Goal: Transaction & Acquisition: Download file/media

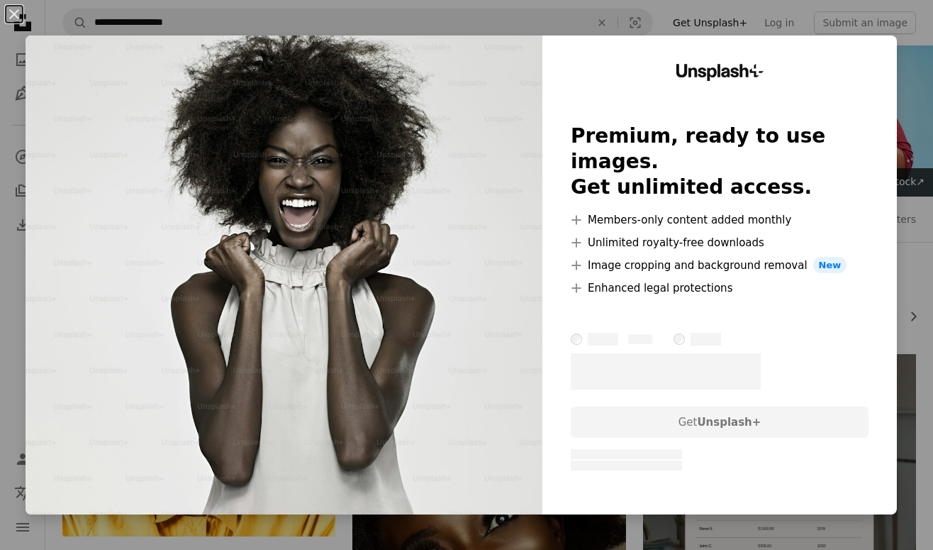
scroll to position [23915, 0]
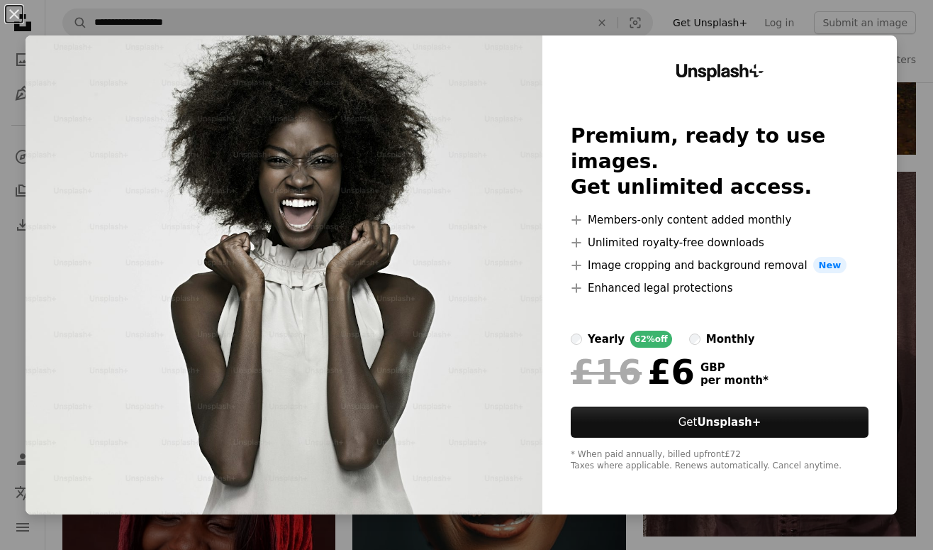
click at [766, 21] on div "An X shape Unsplash+ Premium, ready to use images. Get unlimited access. A plus…" at bounding box center [466, 275] width 933 height 550
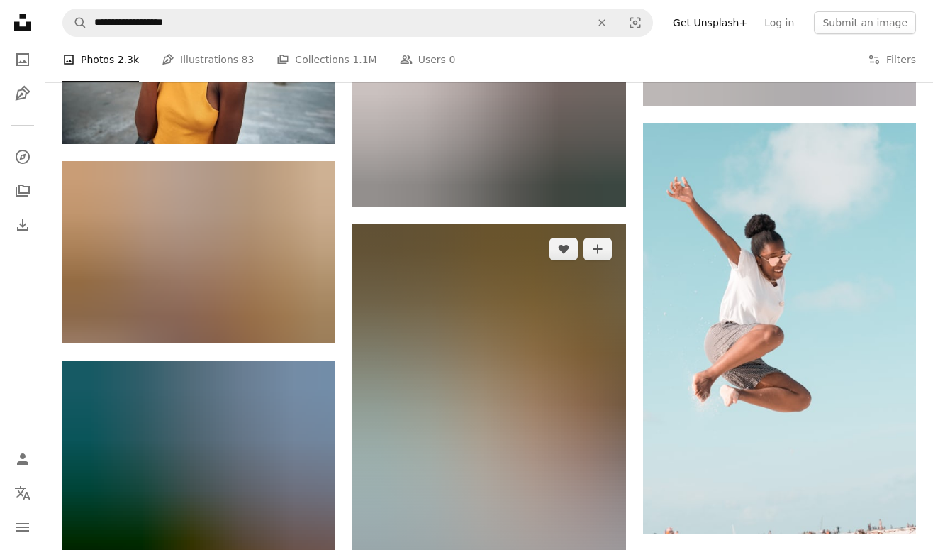
scroll to position [35037, 0]
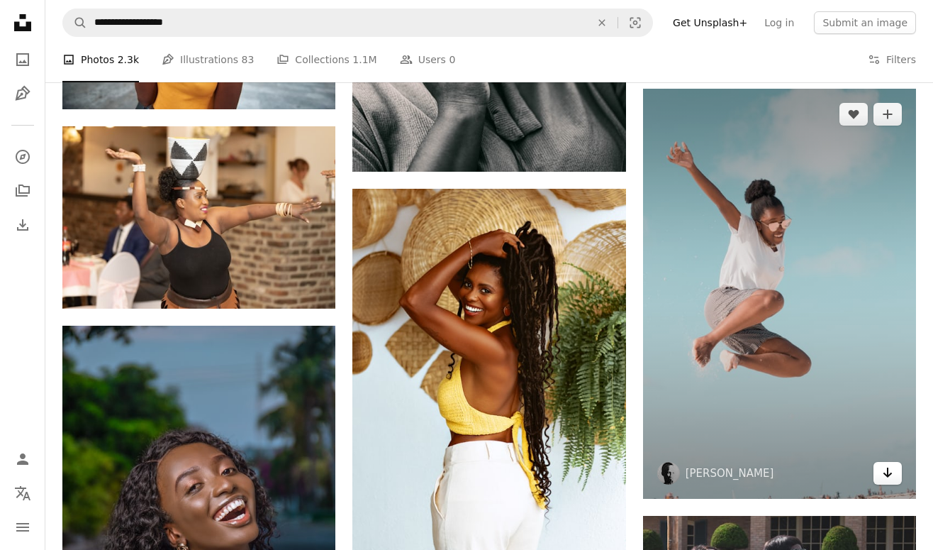
click at [879, 472] on link "Arrow pointing down" at bounding box center [888, 473] width 28 height 23
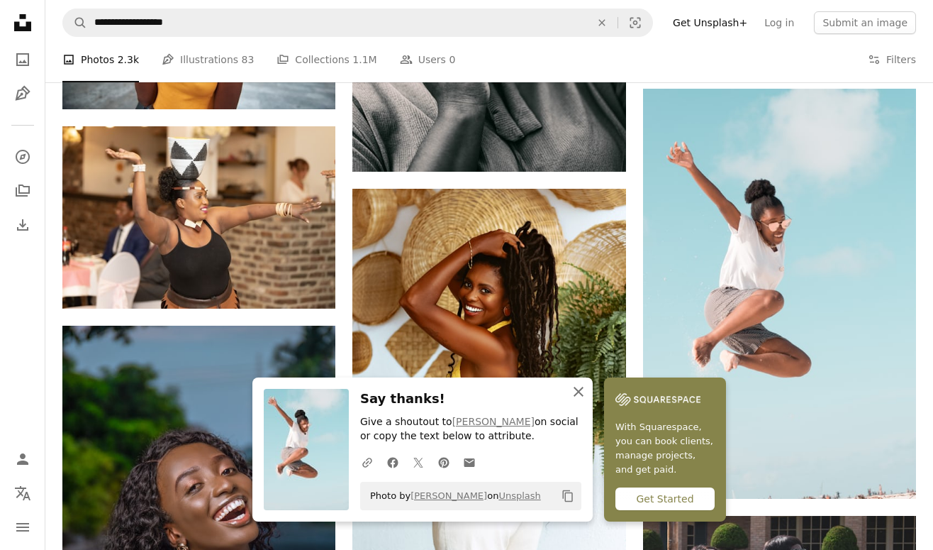
click at [577, 394] on icon "button" at bounding box center [579, 392] width 10 height 10
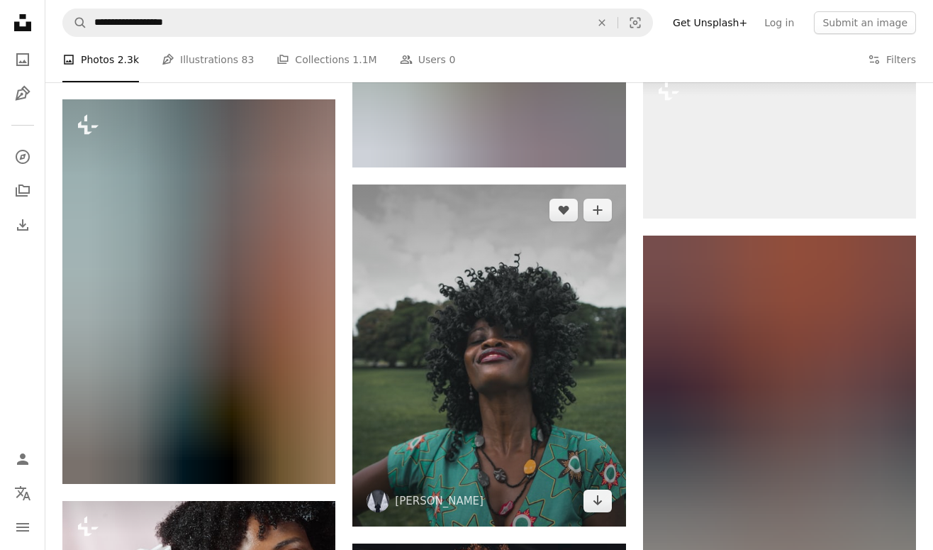
scroll to position [35691, 0]
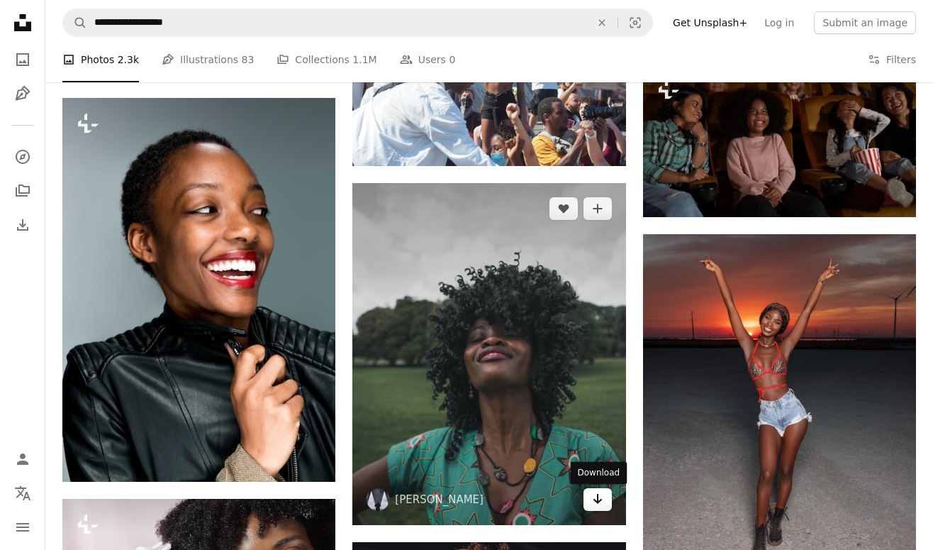
click at [606, 506] on link "Arrow pointing down" at bounding box center [598, 499] width 28 height 23
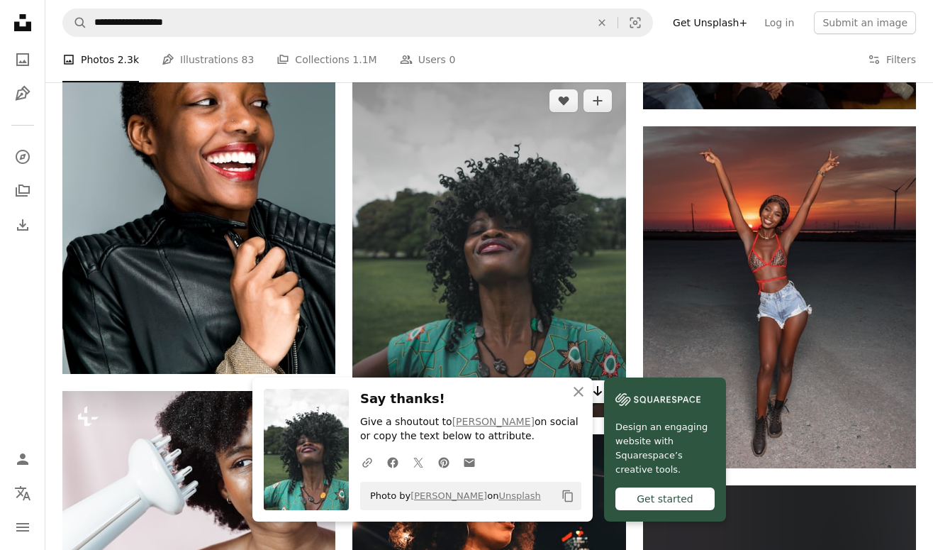
scroll to position [35800, 0]
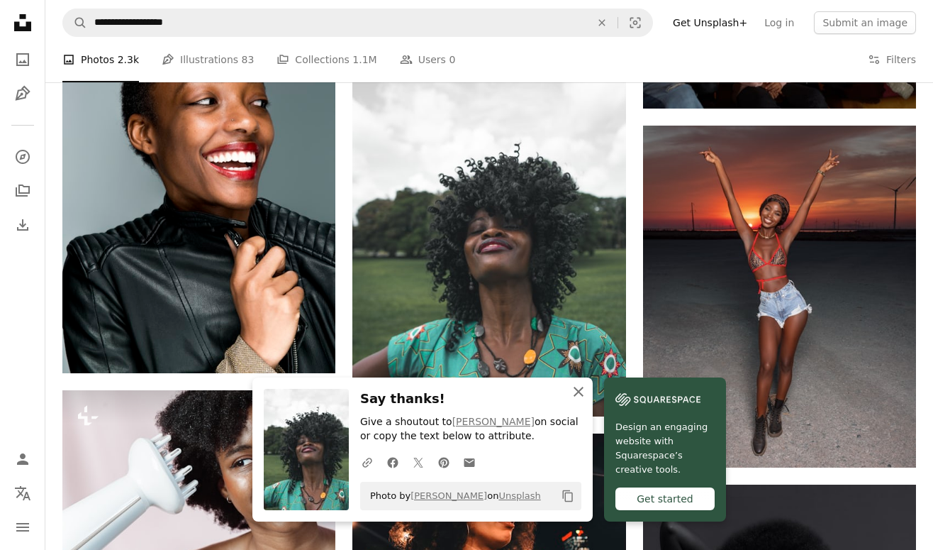
click at [579, 393] on icon "button" at bounding box center [579, 392] width 10 height 10
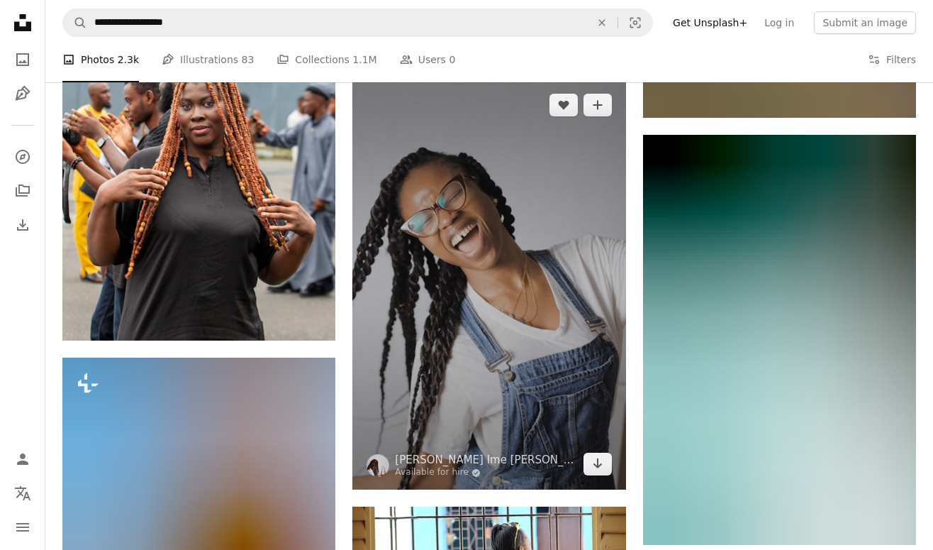
scroll to position [37297, 0]
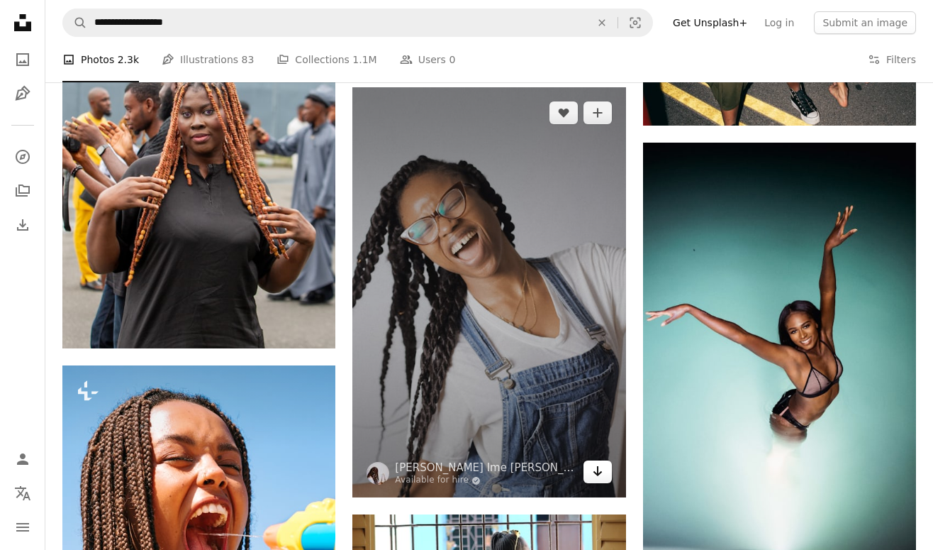
click at [591, 481] on link "Arrow pointing down" at bounding box center [598, 471] width 28 height 23
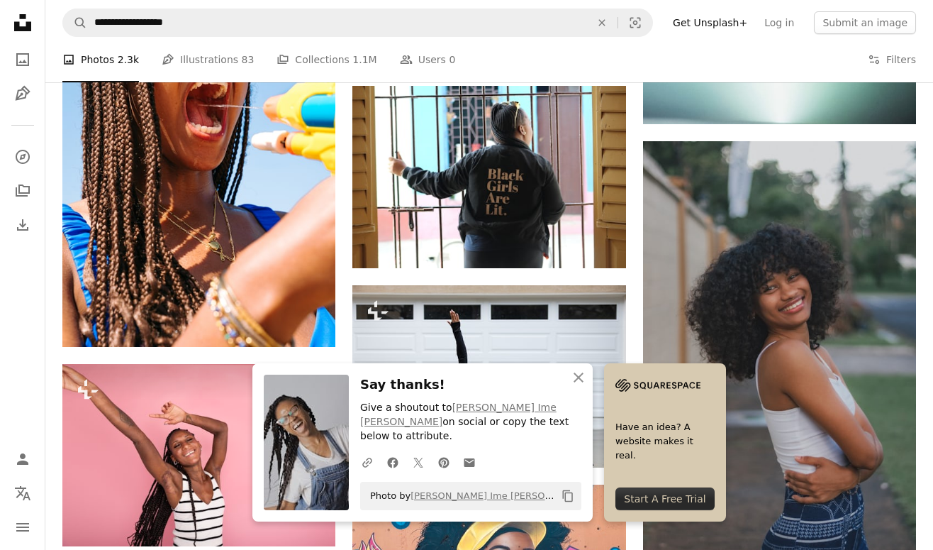
scroll to position [37744, 0]
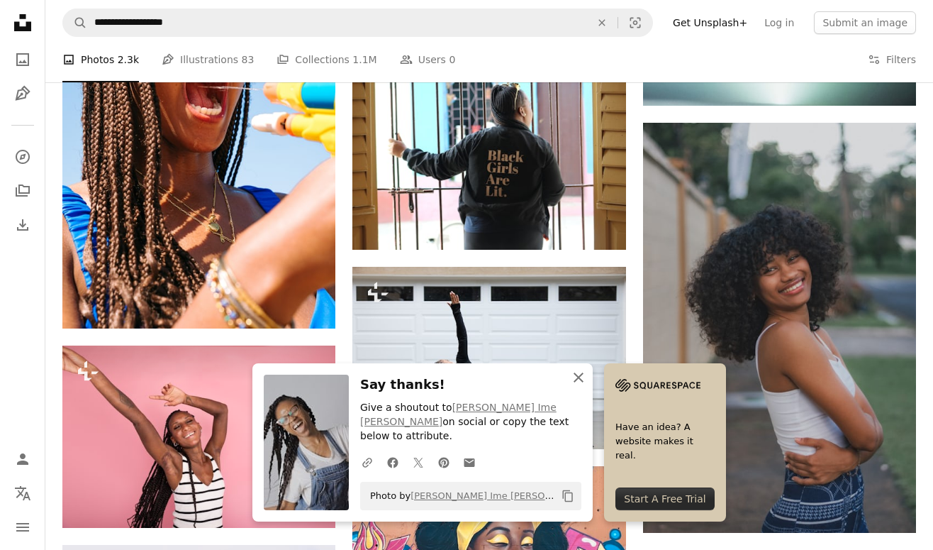
click at [579, 386] on icon "An X shape" at bounding box center [578, 377] width 17 height 17
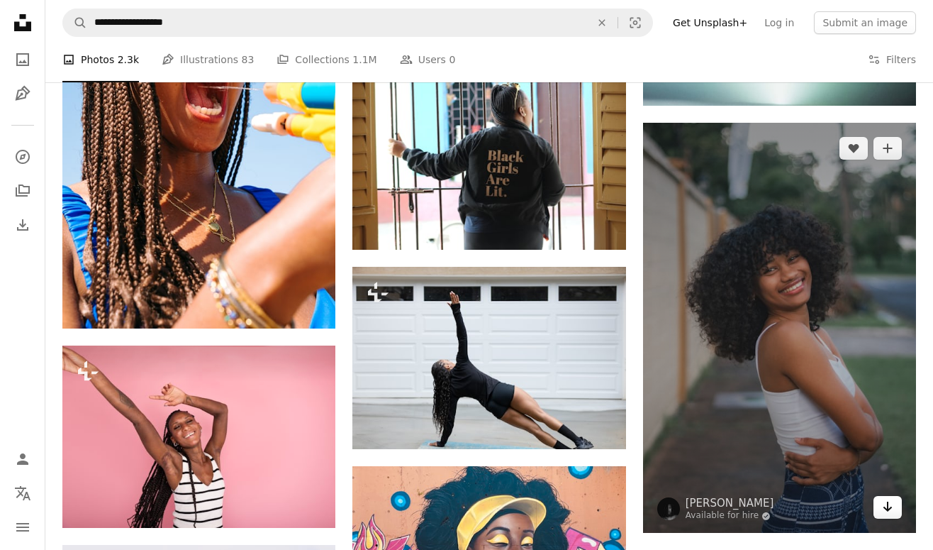
click at [891, 507] on icon "Arrow pointing down" at bounding box center [887, 506] width 11 height 17
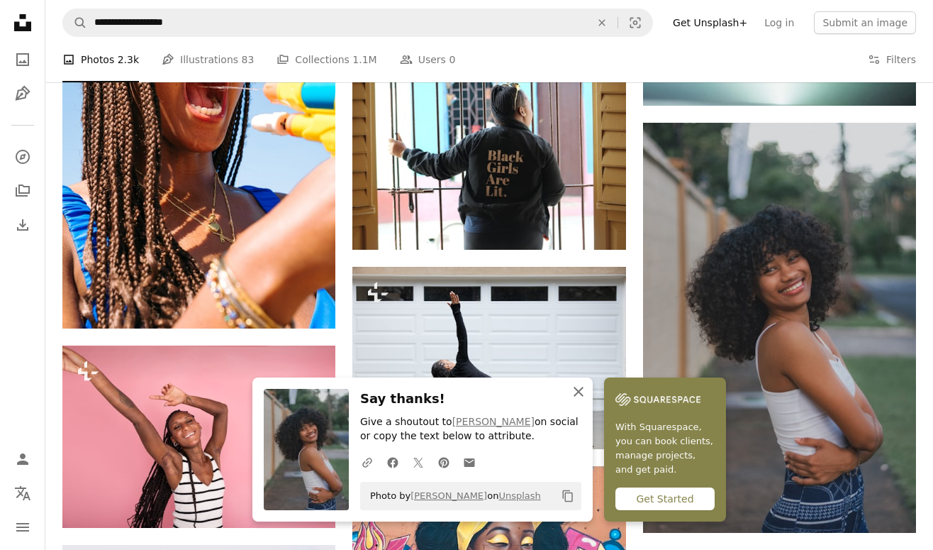
click at [578, 387] on icon "An X shape" at bounding box center [578, 391] width 17 height 17
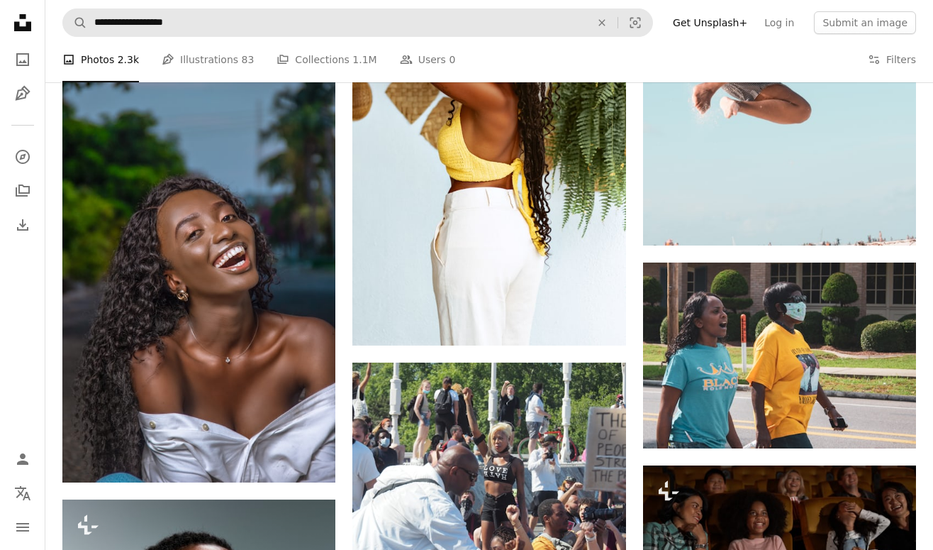
scroll to position [35181, 0]
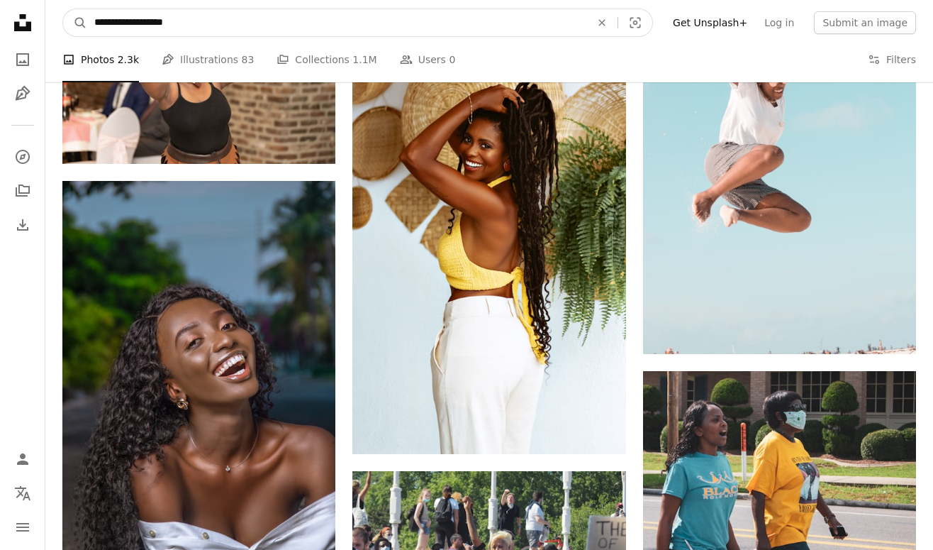
drag, startPoint x: 290, startPoint y: 26, endPoint x: 43, endPoint y: 17, distance: 247.7
type input "*"
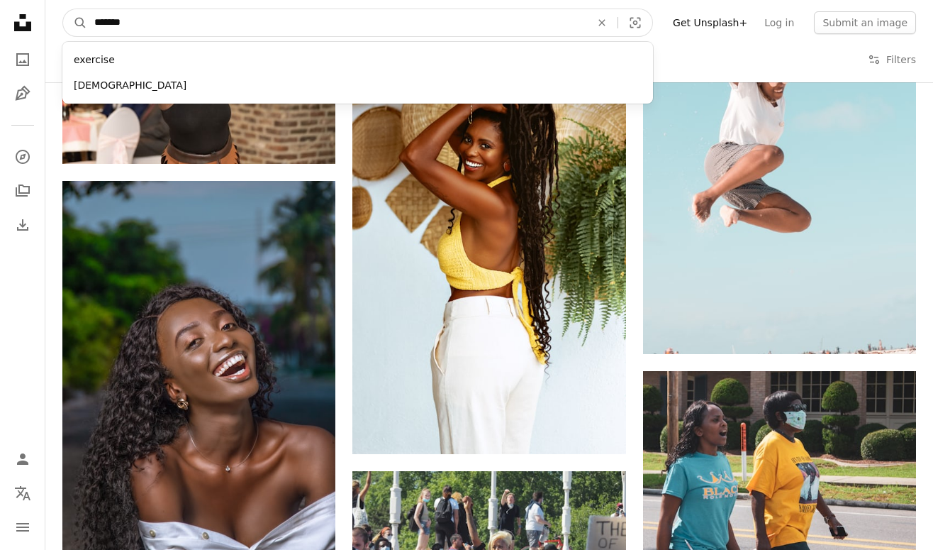
type input "*******"
click at [75, 23] on button "A magnifying glass" at bounding box center [75, 22] width 24 height 27
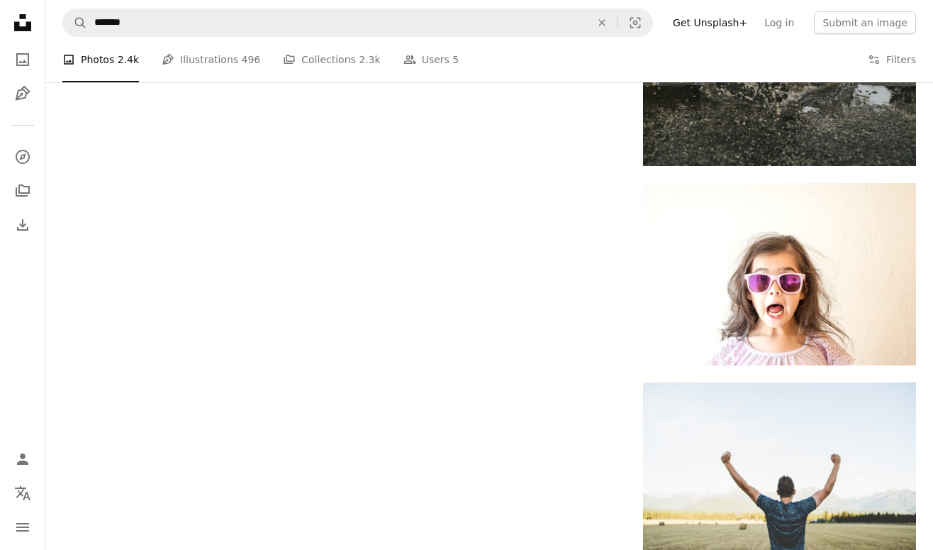
scroll to position [2283, 0]
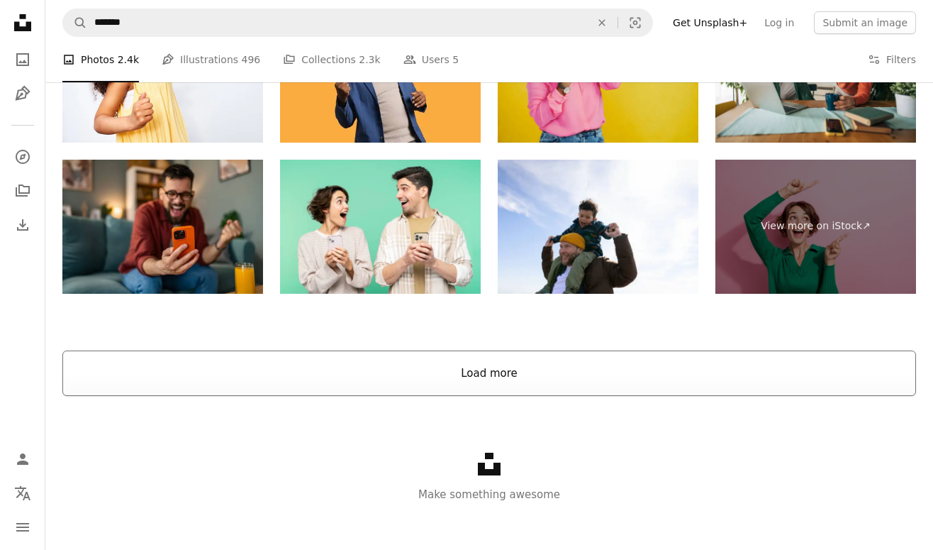
click at [387, 373] on button "Load more" at bounding box center [489, 372] width 854 height 45
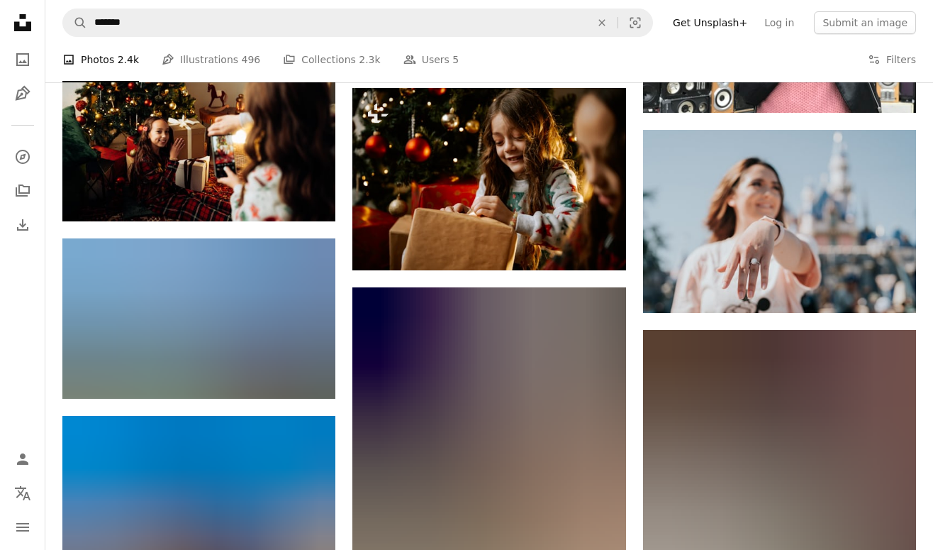
scroll to position [22778, 0]
